Goal: Find specific page/section: Find specific page/section

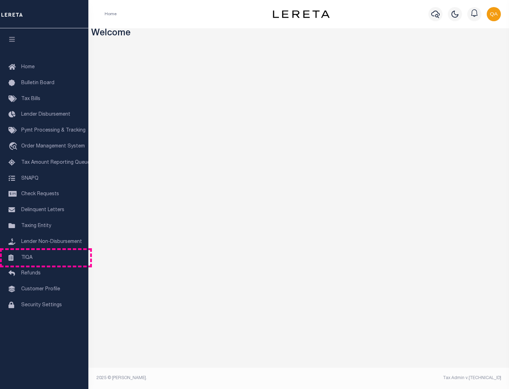
click at [44, 257] on link "TIQA" at bounding box center [44, 258] width 88 height 16
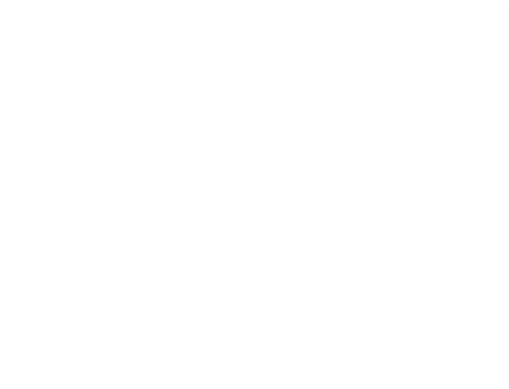
select select "200"
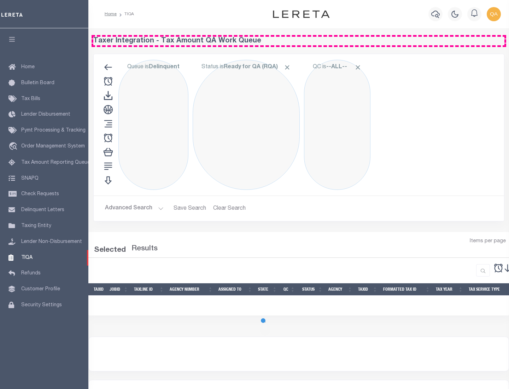
select select "200"
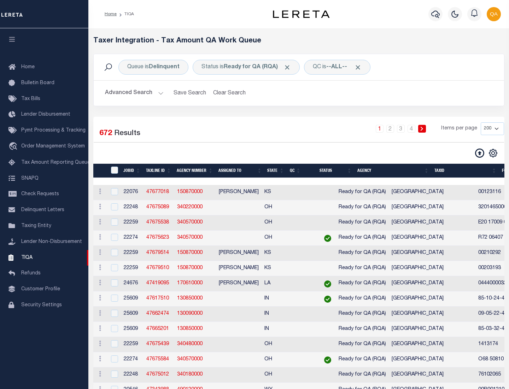
click at [289, 67] on span "Click to Remove" at bounding box center [286, 67] width 7 height 7
